Goal: Communication & Community: Answer question/provide support

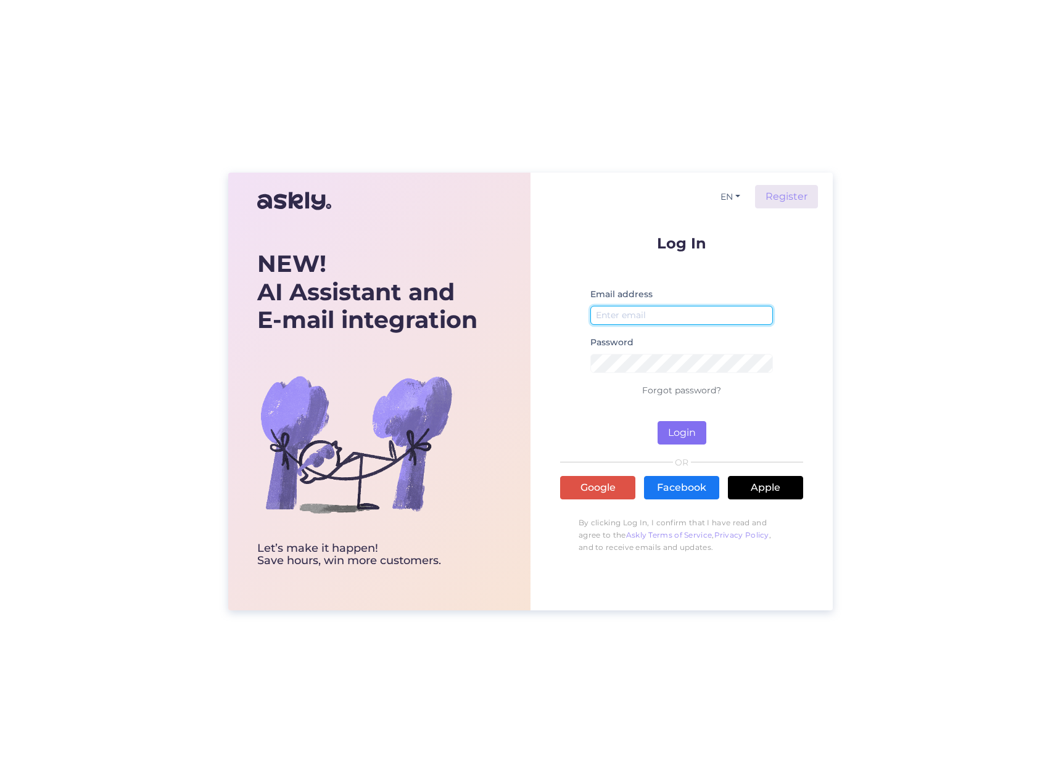
type input "[EMAIL_ADDRESS][DOMAIN_NAME]"
click at [677, 438] on button "Login" at bounding box center [681, 432] width 49 height 23
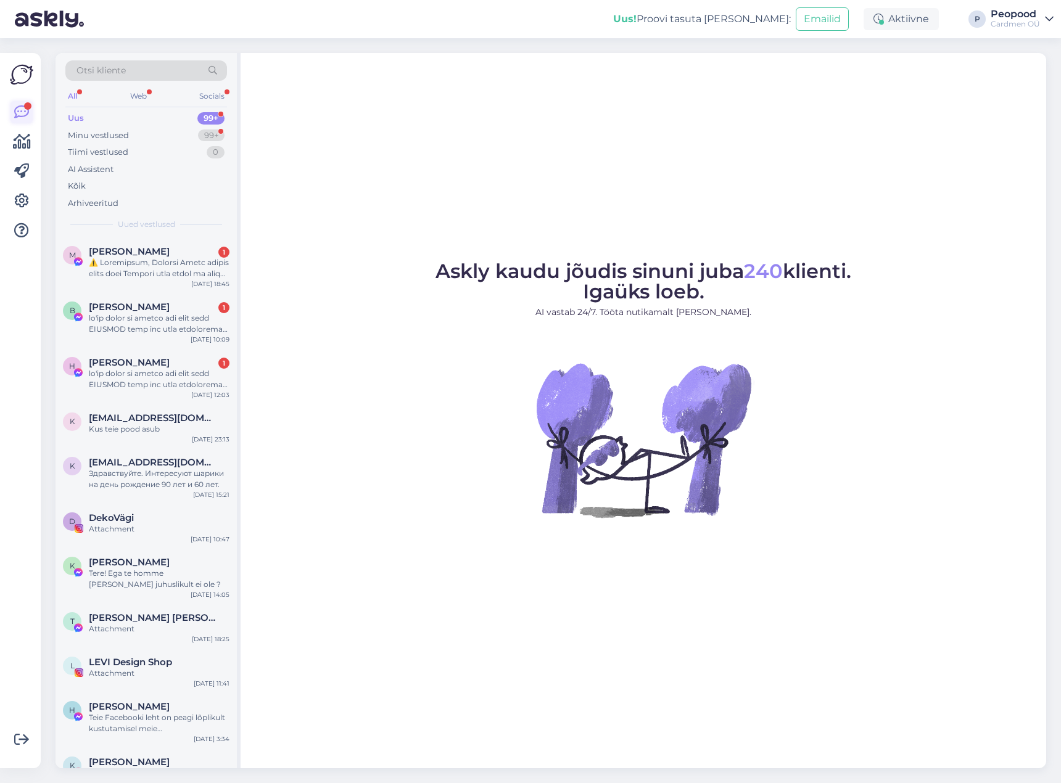
click at [22, 116] on icon at bounding box center [21, 112] width 15 height 15
click at [115, 138] on div "Minu vestlused" at bounding box center [98, 136] width 61 height 12
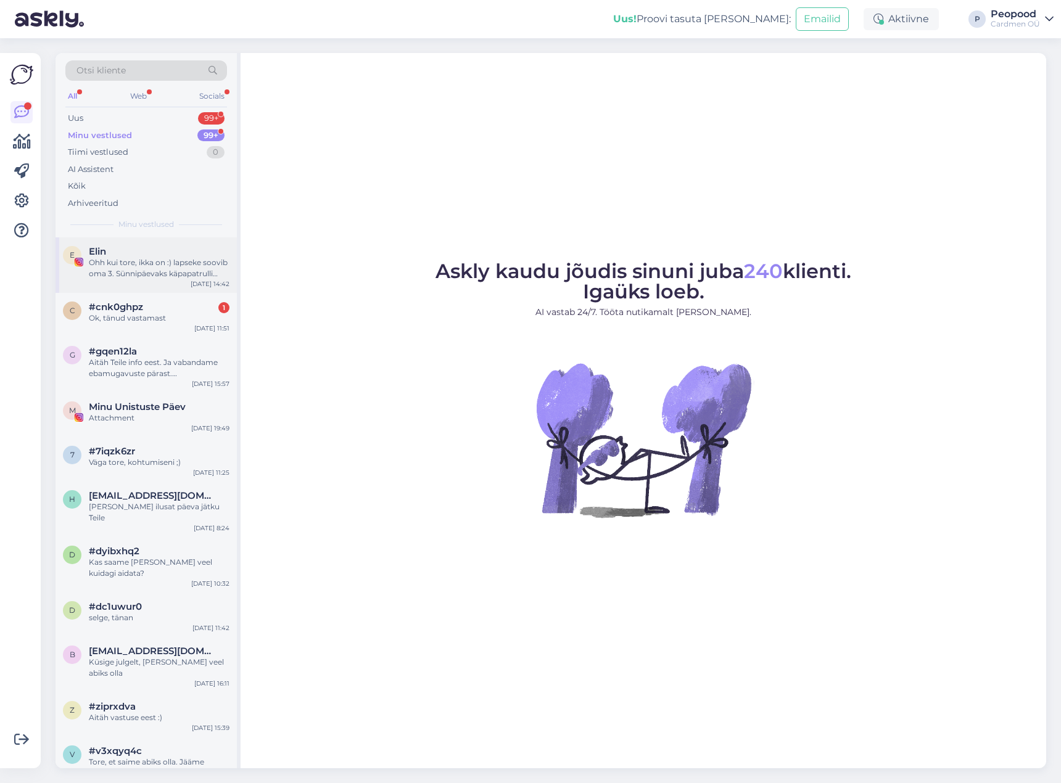
click at [133, 270] on div "Ohh kui tore, ikka on :) lapseke soovib oma 3. Sünnipäevaks käpapatrulli temaat…" at bounding box center [159, 268] width 141 height 22
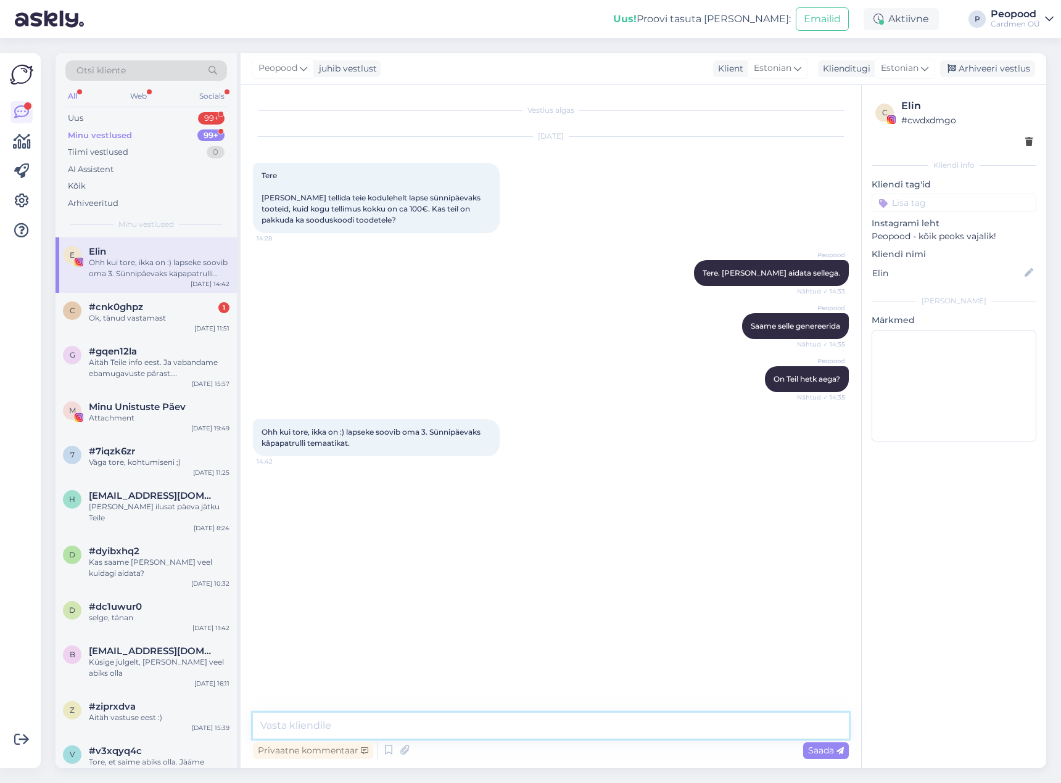
click at [413, 726] on textarea at bounding box center [551, 726] width 596 height 26
type textarea "Rõõm kuulda ja suurem rõõm, et saame enda toodetega abiks olla"
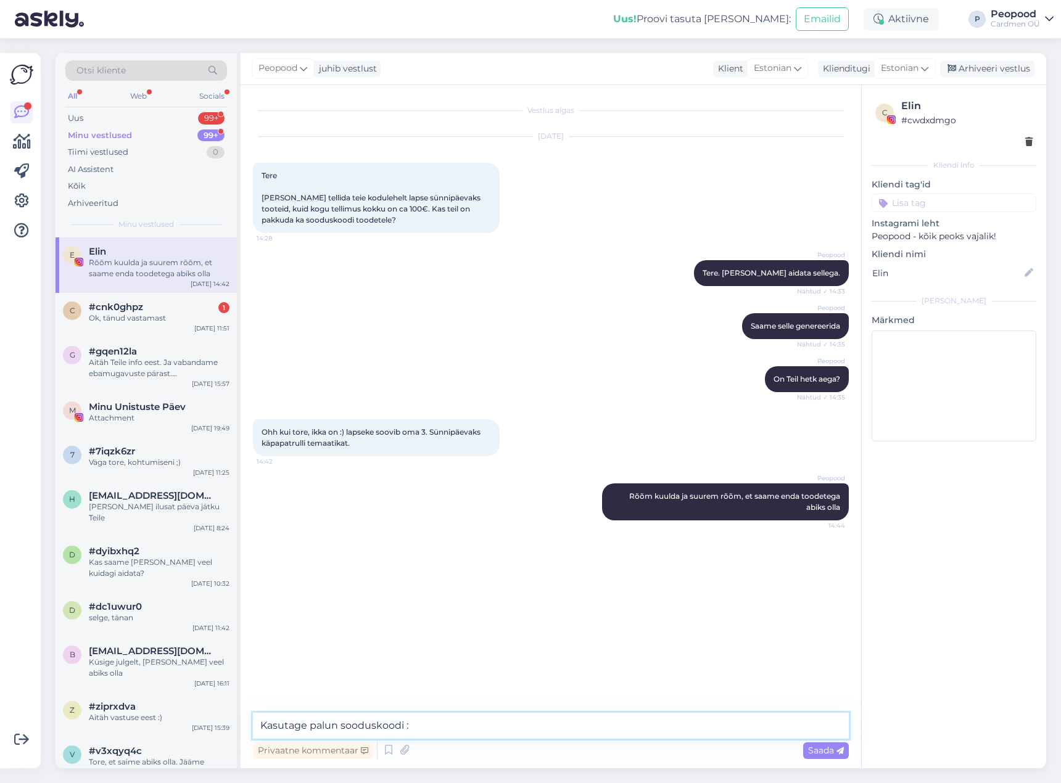
paste textarea "UUSKLIENT20"
type textarea "Kasutage palun sooduskoodi : UUSKLIENT20"
click at [410, 722] on textarea "Kood kehtib kuni 31.08.202" at bounding box center [551, 726] width 596 height 26
type textarea "Kood kehtib kuni [DATE]"
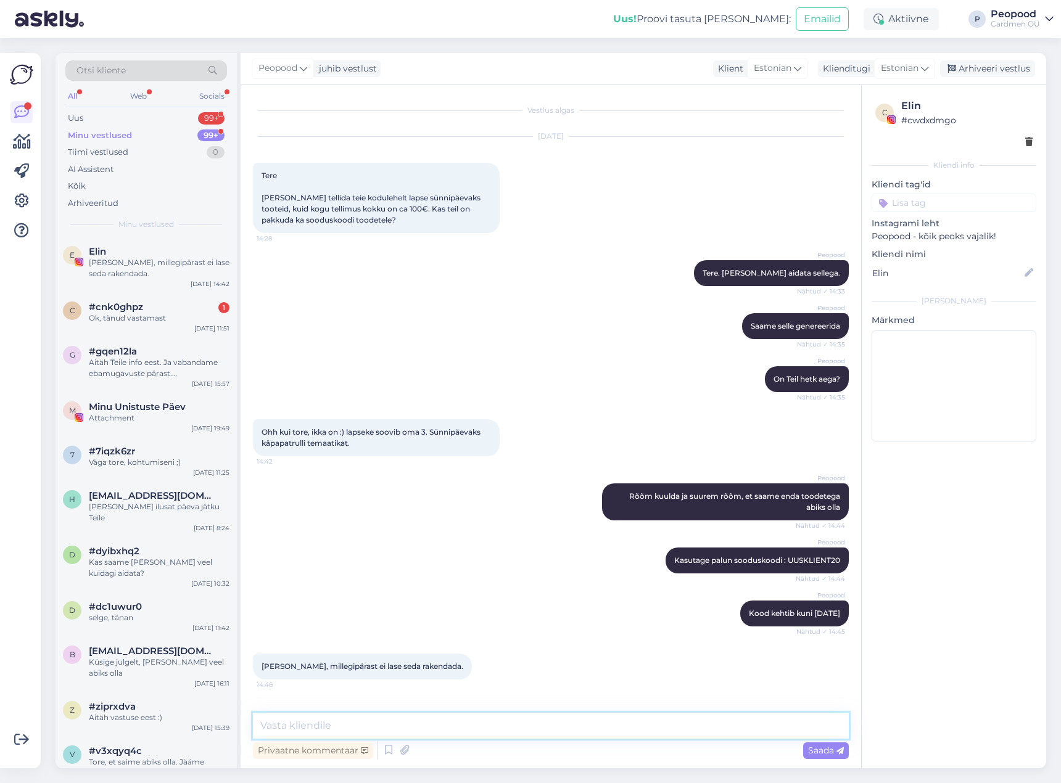
click at [398, 726] on textarea at bounding box center [551, 726] width 596 height 26
type textarea "Proovige [PERSON_NAME] pärast uuesti"
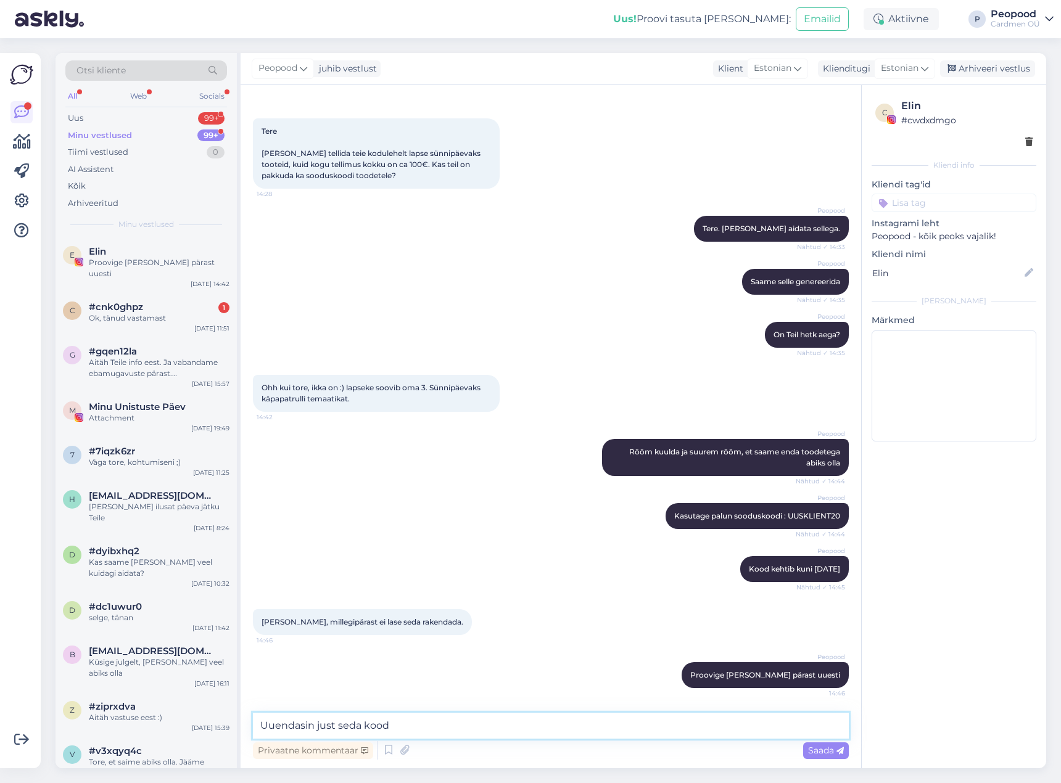
type textarea "Uuendasin just seda koodi"
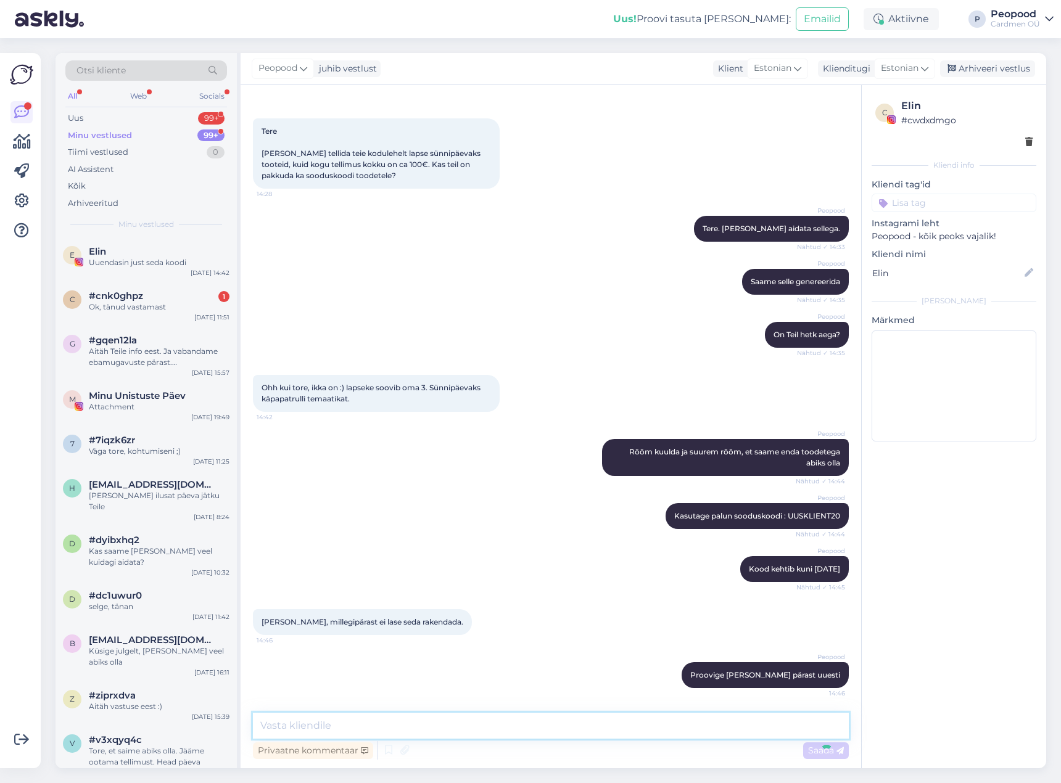
scroll to position [97, 0]
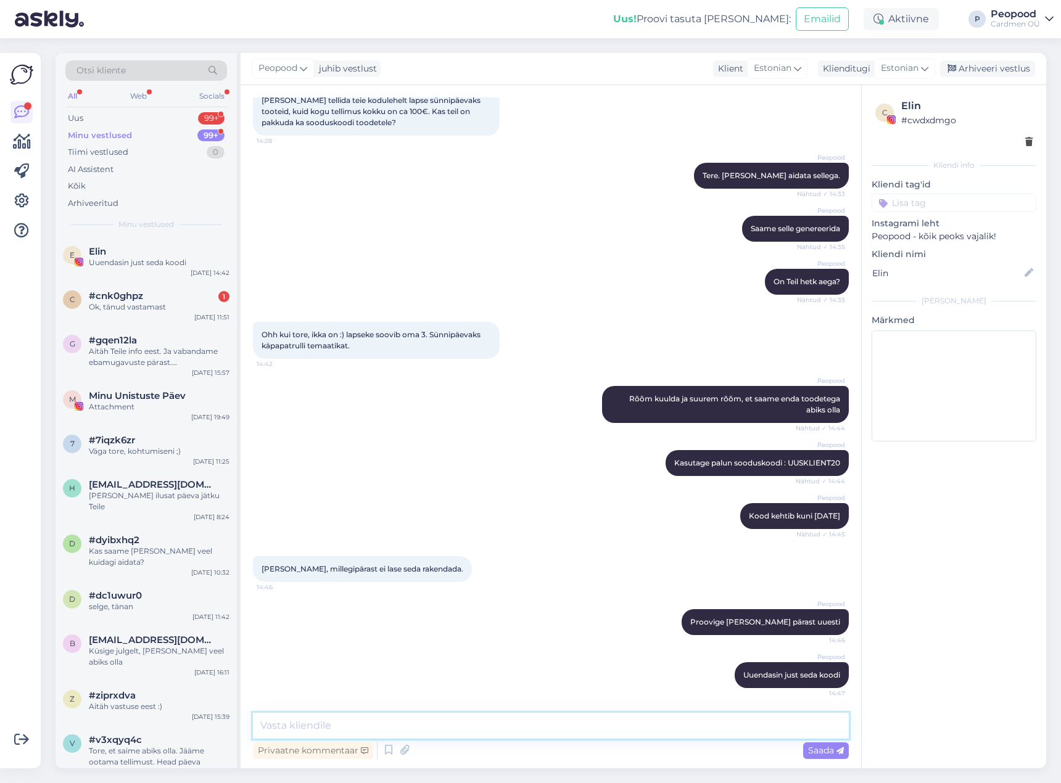
click at [640, 722] on textarea at bounding box center [551, 726] width 596 height 26
type textarea "Kas õnnestub"
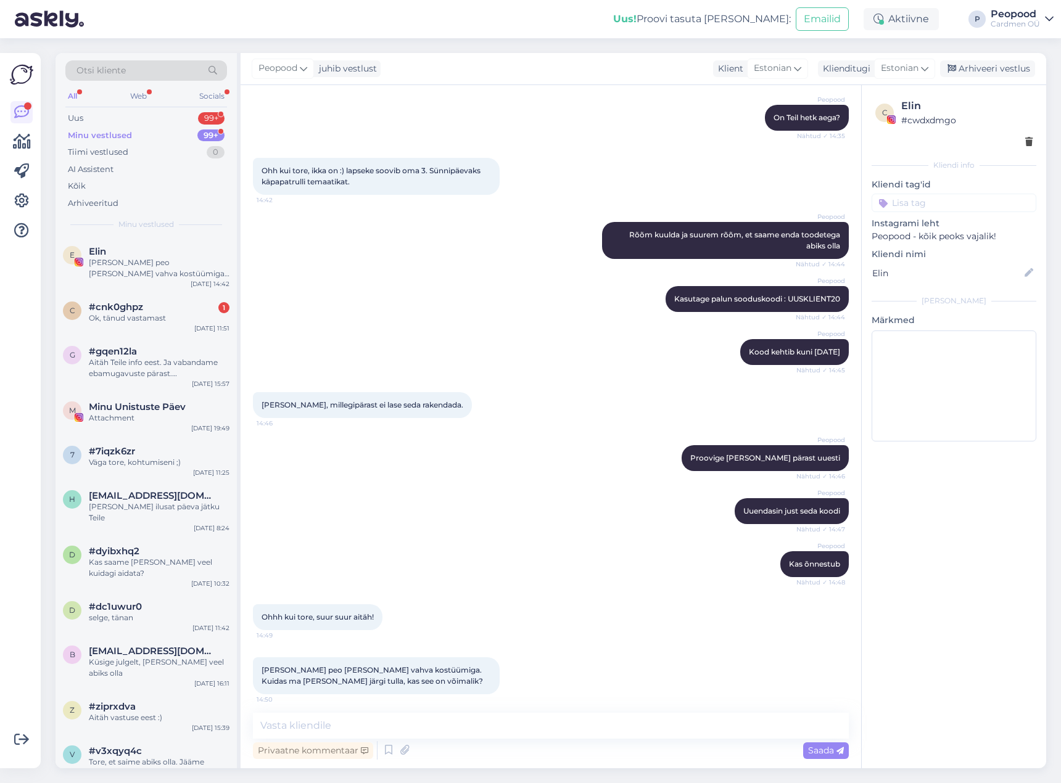
scroll to position [268, 0]
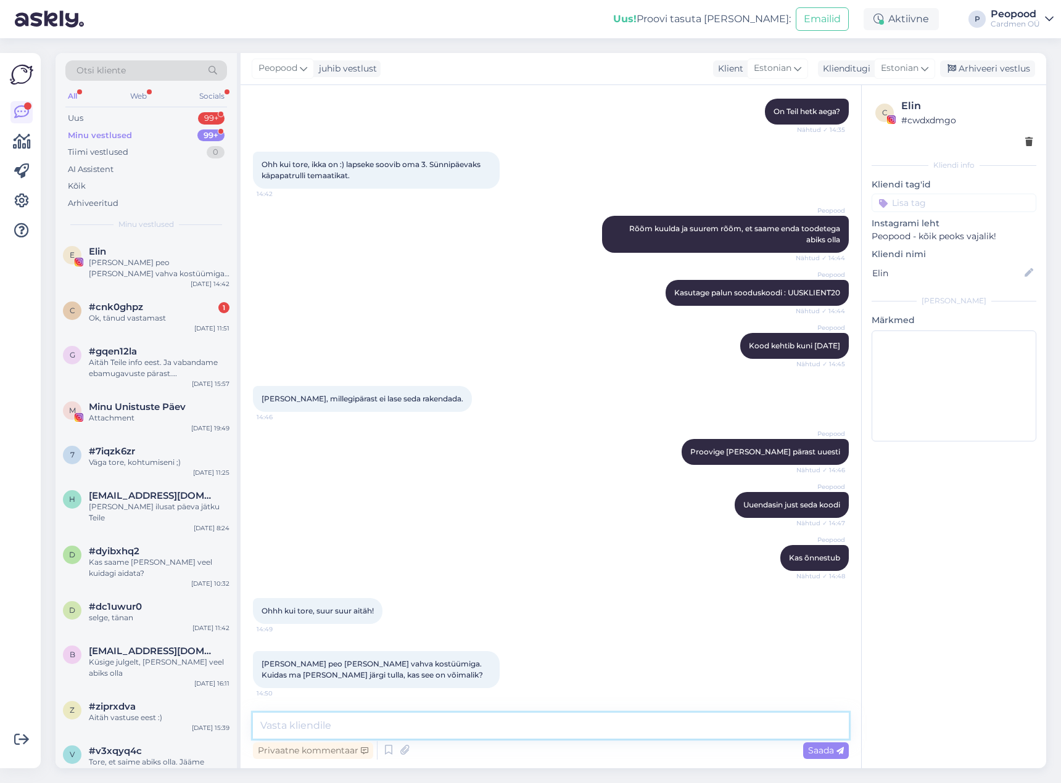
click at [338, 726] on textarea at bounding box center [551, 726] width 596 height 26
type textarea "Ikka on võimalik"
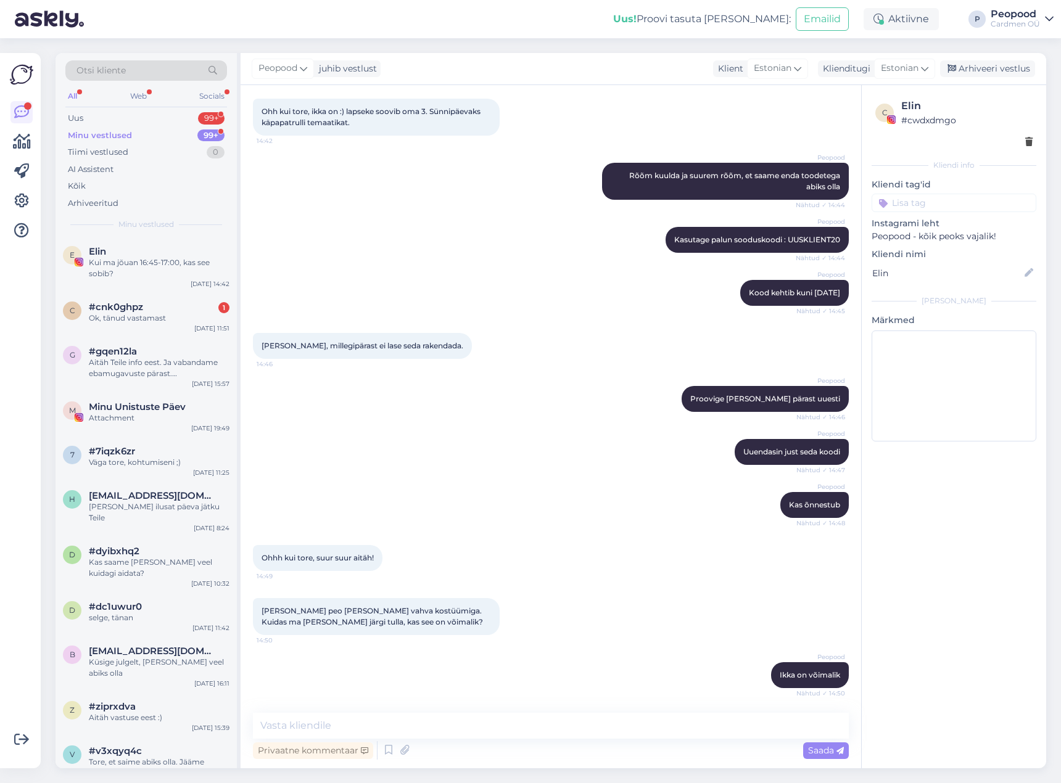
scroll to position [0, 0]
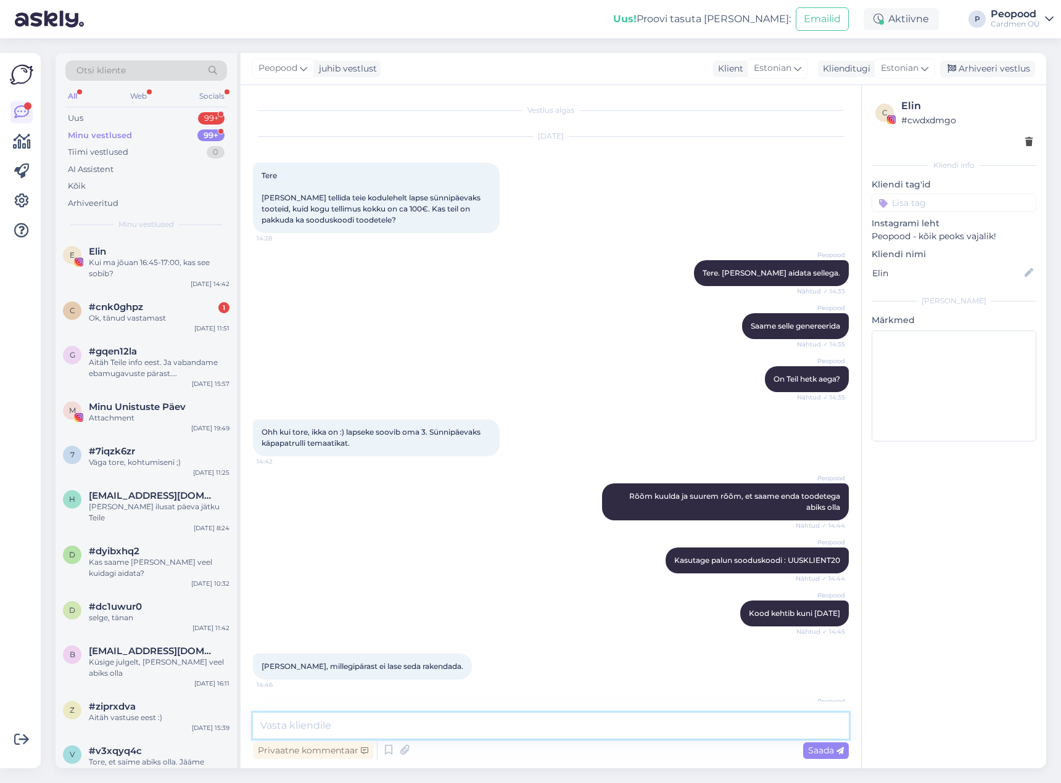
click at [432, 724] on textarea at bounding box center [551, 726] width 596 height 26
type textarea "Jah, sobib"
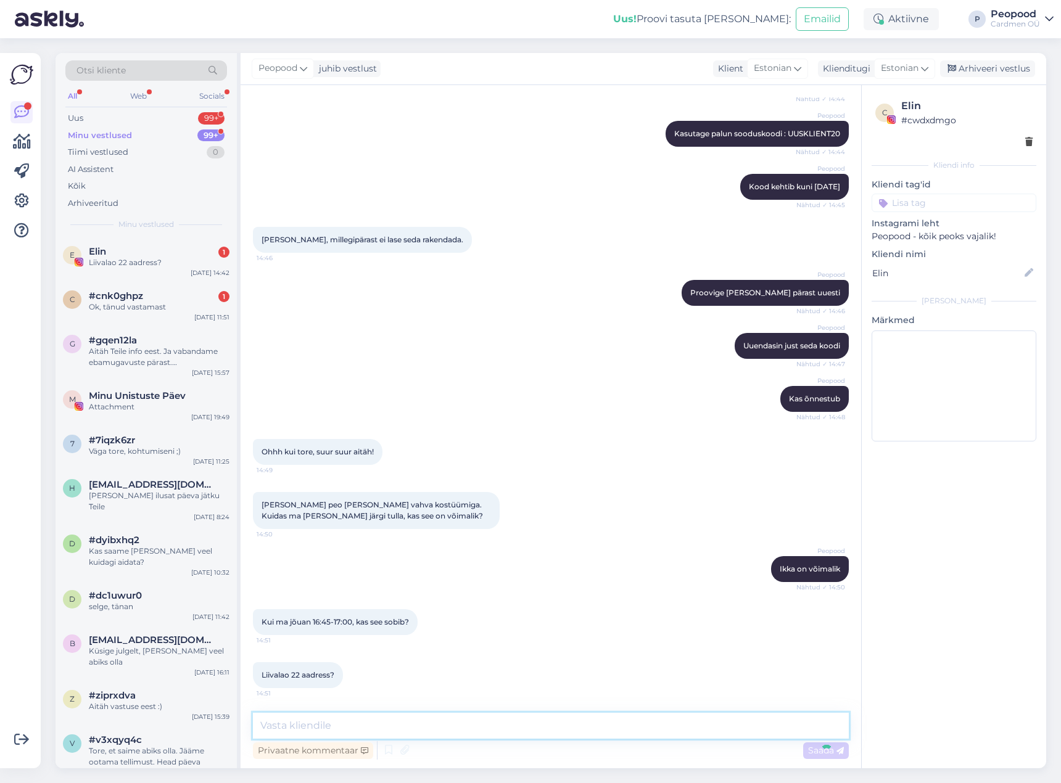
scroll to position [480, 0]
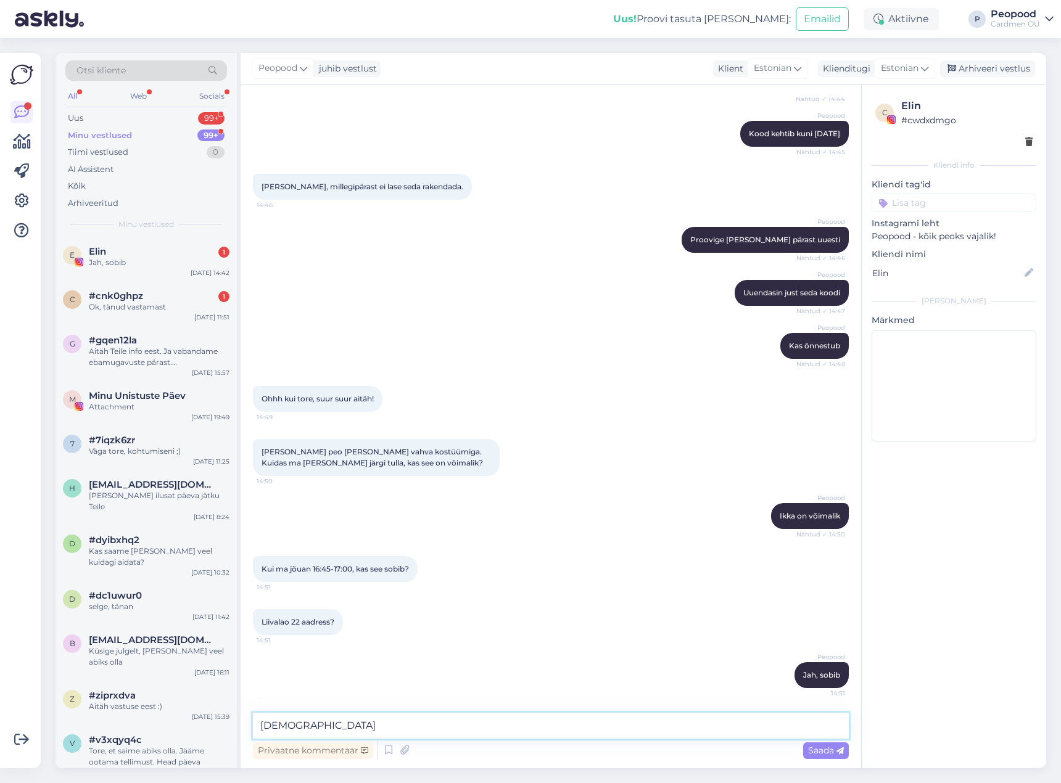
type textarea "Just"
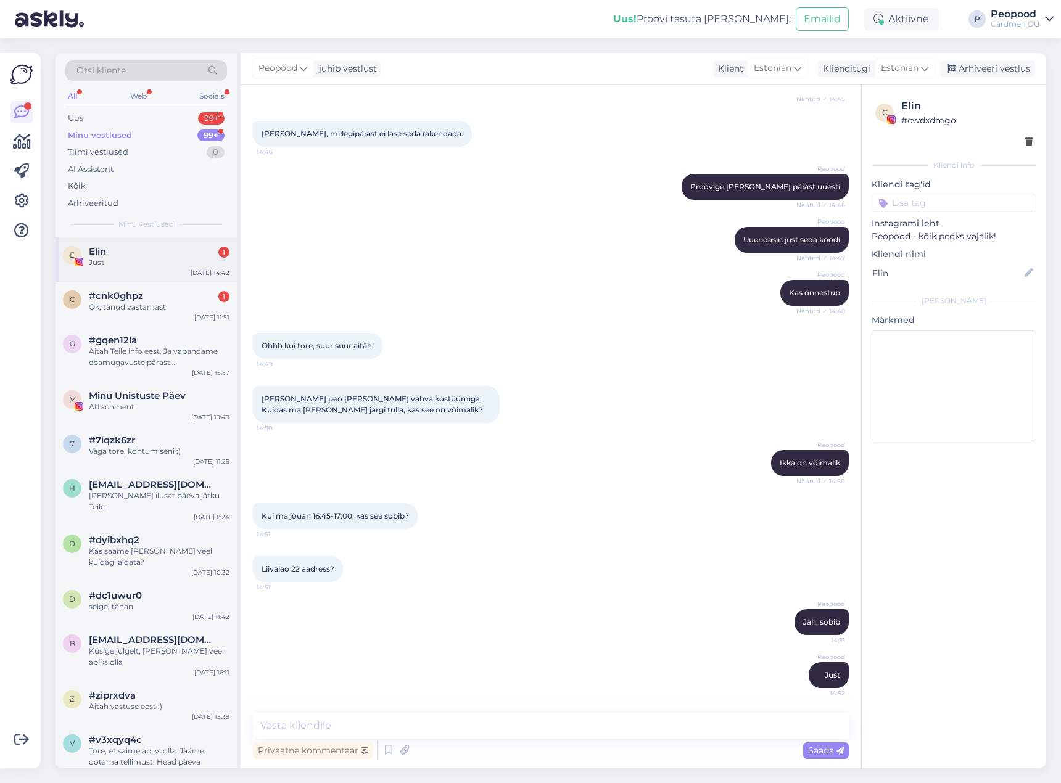
click at [134, 261] on div "Just" at bounding box center [159, 262] width 141 height 11
